Goal: Task Accomplishment & Management: Use online tool/utility

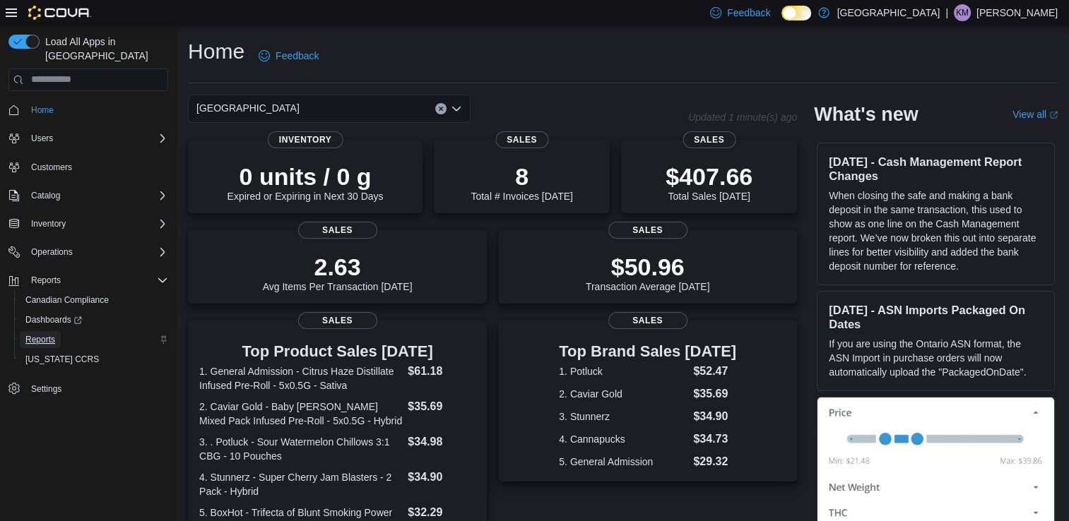
click at [40, 334] on span "Reports" at bounding box center [40, 339] width 30 height 11
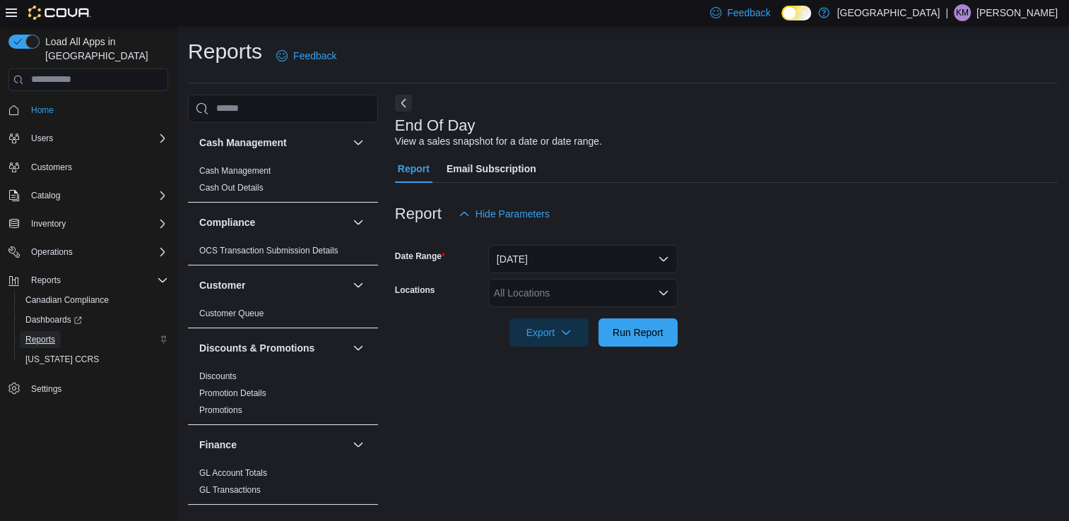
scroll to position [4, 0]
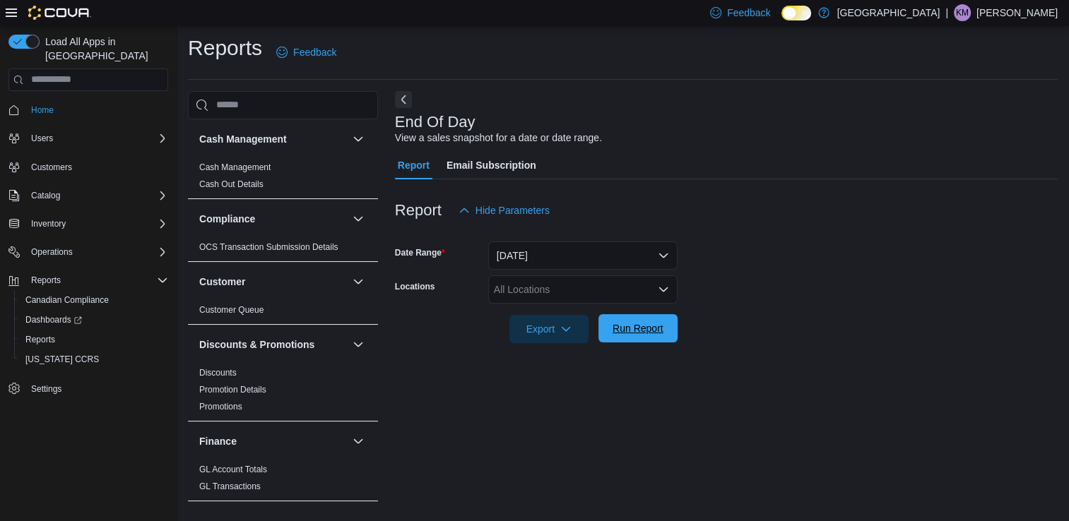
click at [634, 329] on span "Run Report" at bounding box center [637, 328] width 51 height 14
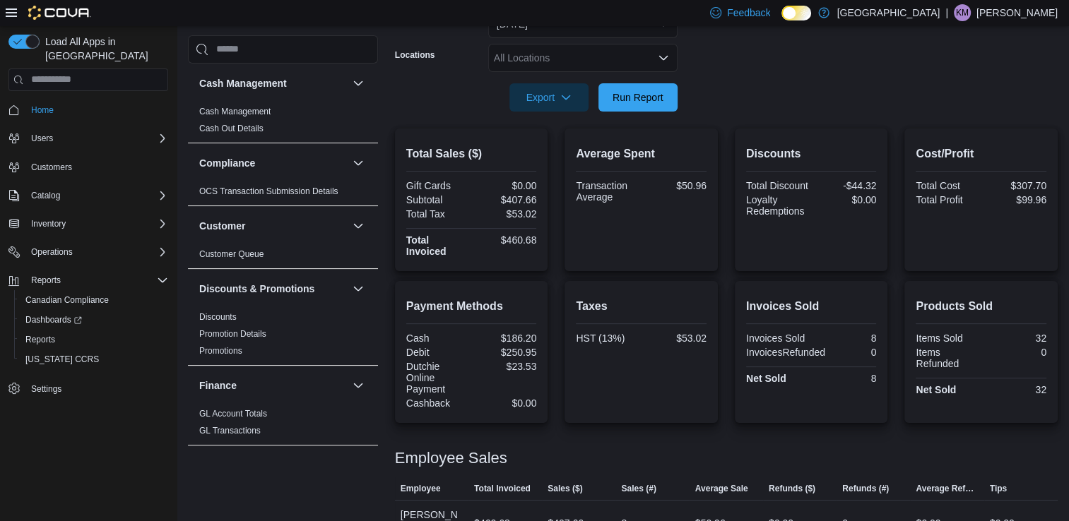
scroll to position [254, 0]
